Goal: Navigation & Orientation: Find specific page/section

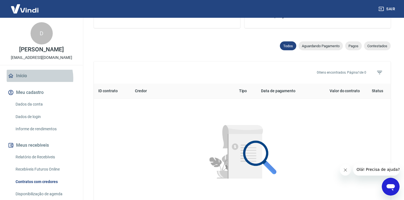
click at [33, 78] on link "Início" at bounding box center [42, 76] width 70 height 12
